Goal: Task Accomplishment & Management: Use online tool/utility

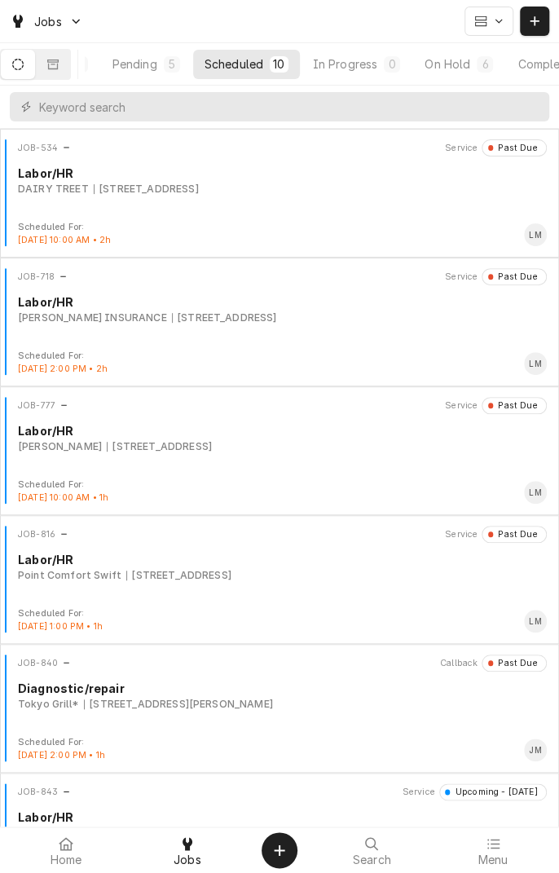
scroll to position [0, 155]
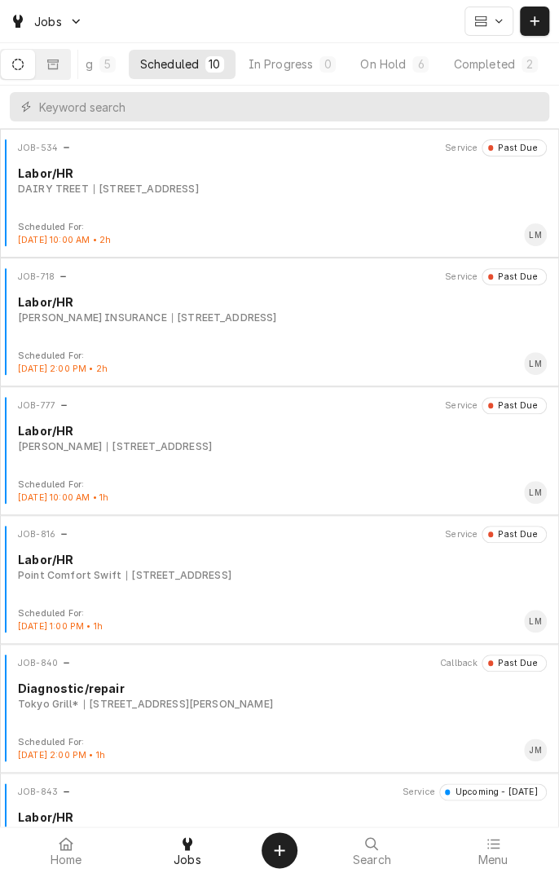
click at [396, 68] on div "On Hold" at bounding box center [383, 63] width 46 height 17
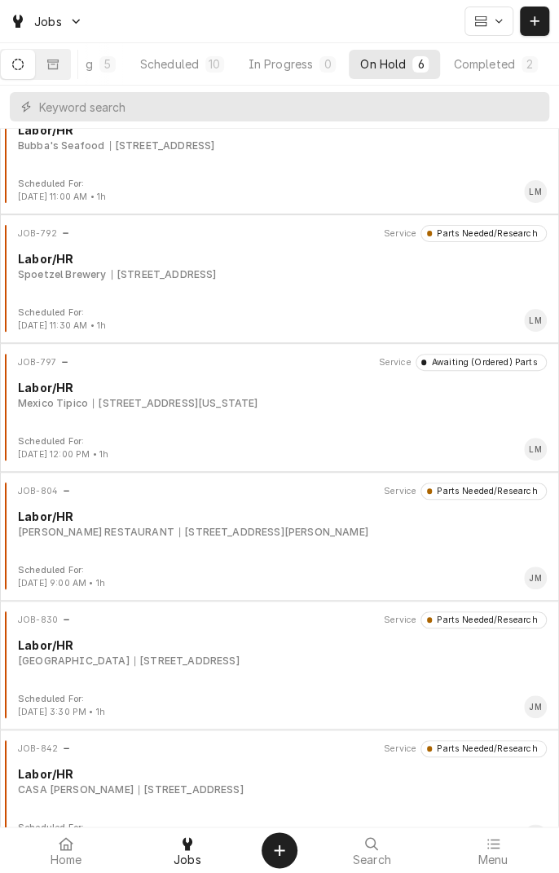
scroll to position [74, 0]
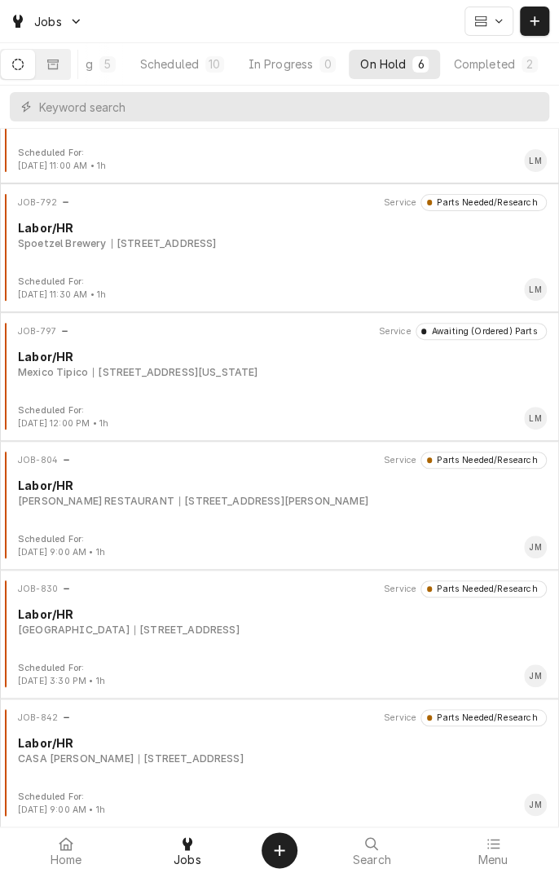
click at [393, 753] on div "CASA OLE 12000 AEROSPACE AVENUE STE 400, HOUSTON, TX 77034" at bounding box center [282, 758] width 529 height 15
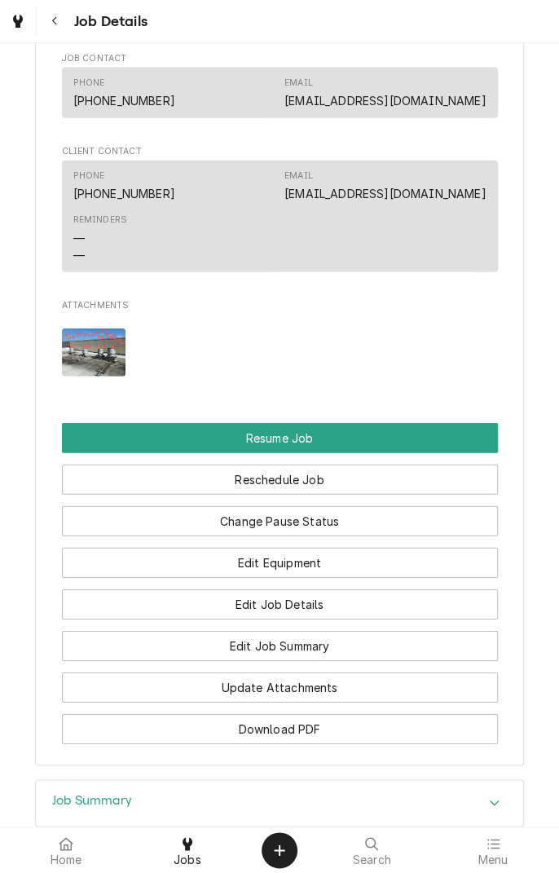
scroll to position [1202, 0]
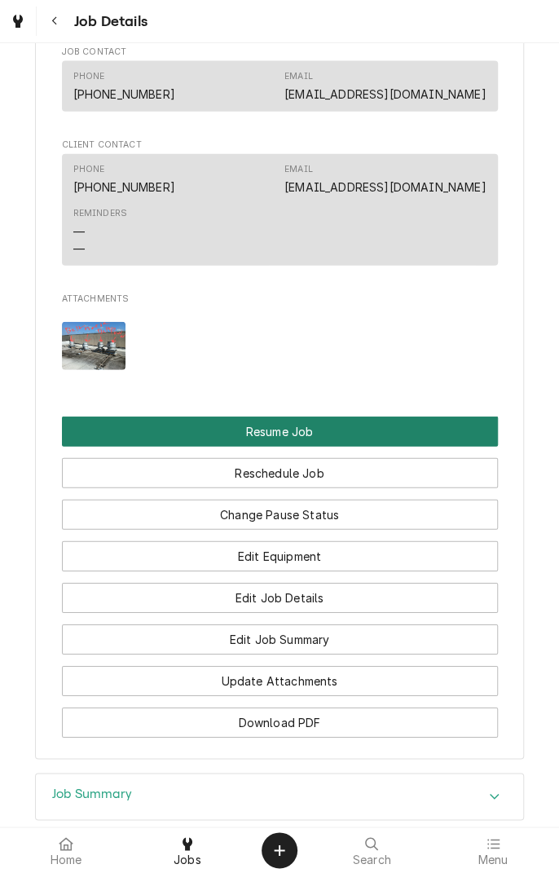
click at [402, 424] on button "Resume Job" at bounding box center [280, 431] width 436 height 30
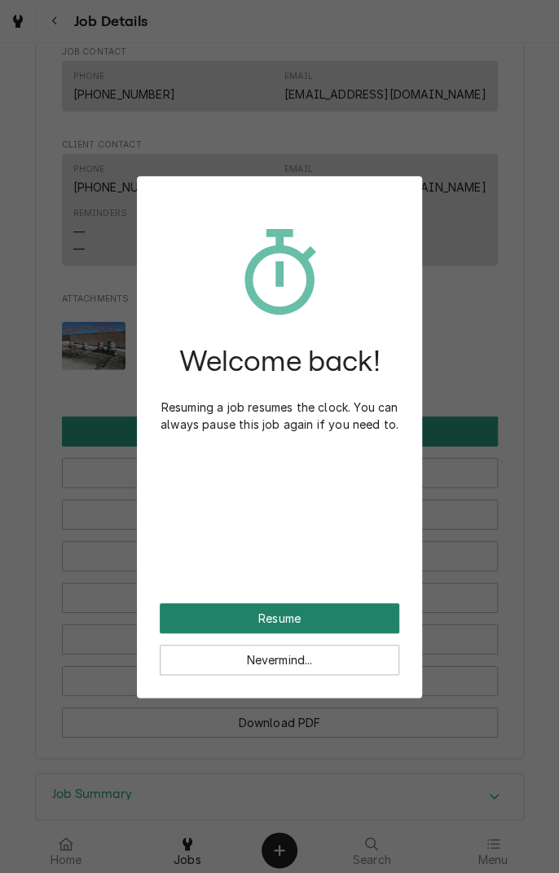
click at [372, 613] on button "Resume" at bounding box center [280, 618] width 240 height 30
